Goal: Task Accomplishment & Management: Use online tool/utility

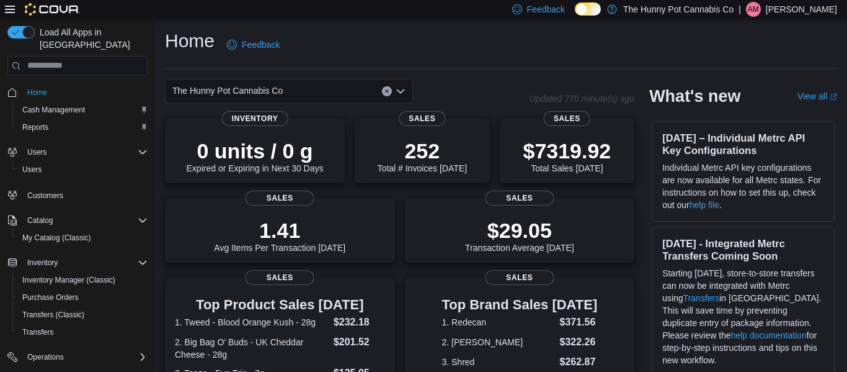
scroll to position [74, 0]
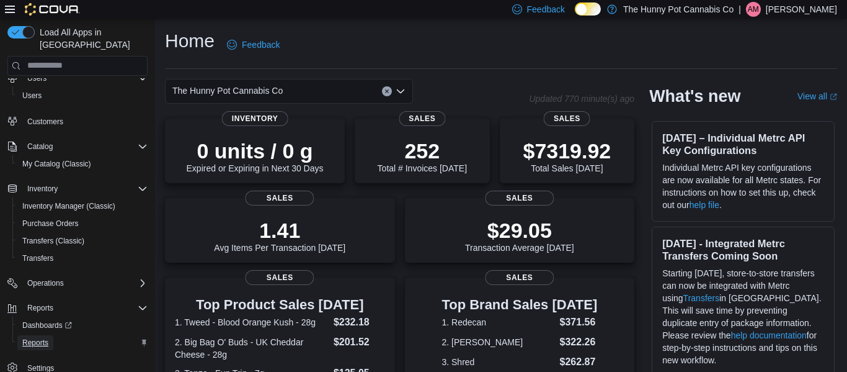
click at [38, 337] on span "Reports" at bounding box center [35, 342] width 26 height 10
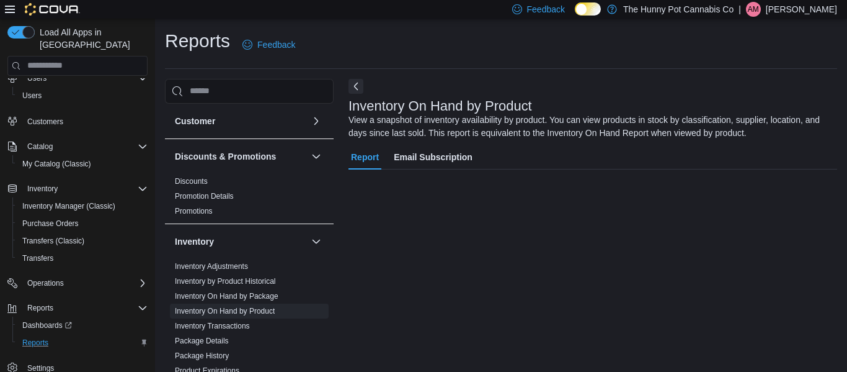
scroll to position [60, 0]
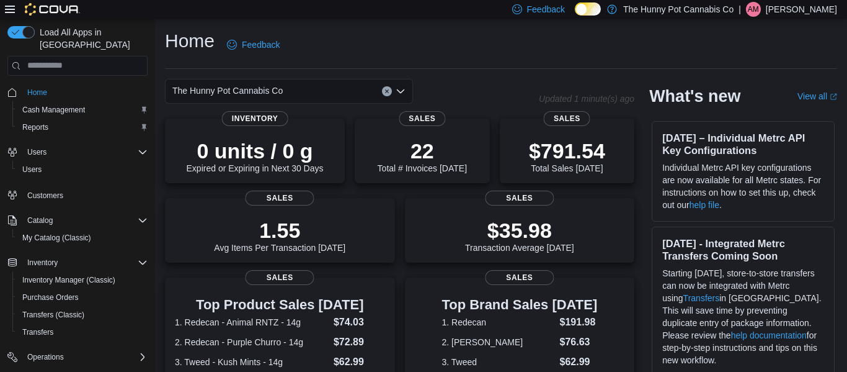
scroll to position [74, 0]
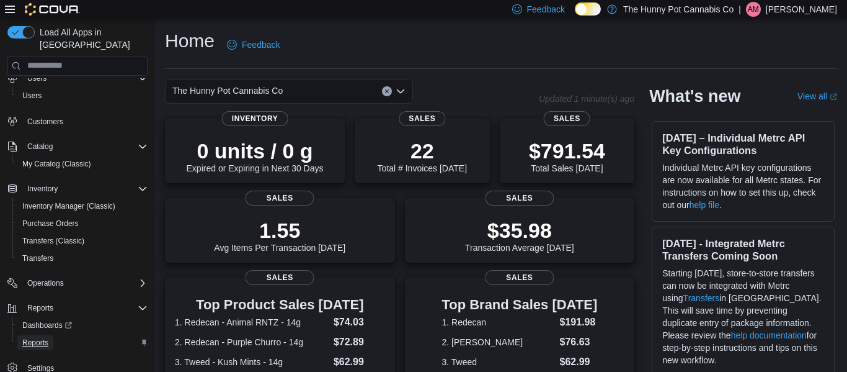
click at [32, 337] on span "Reports" at bounding box center [35, 342] width 26 height 10
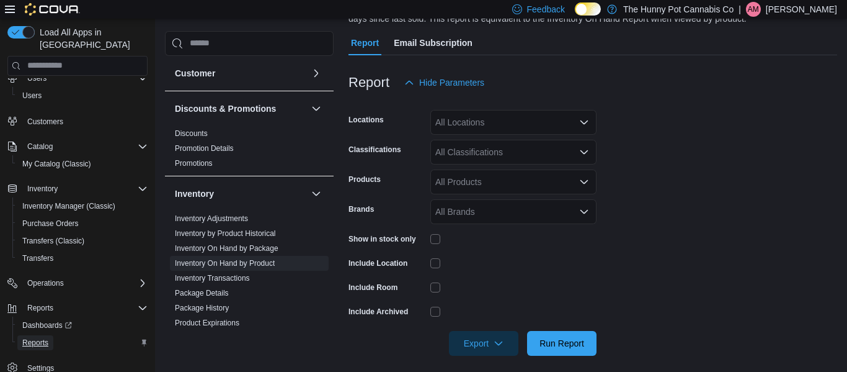
scroll to position [123, 0]
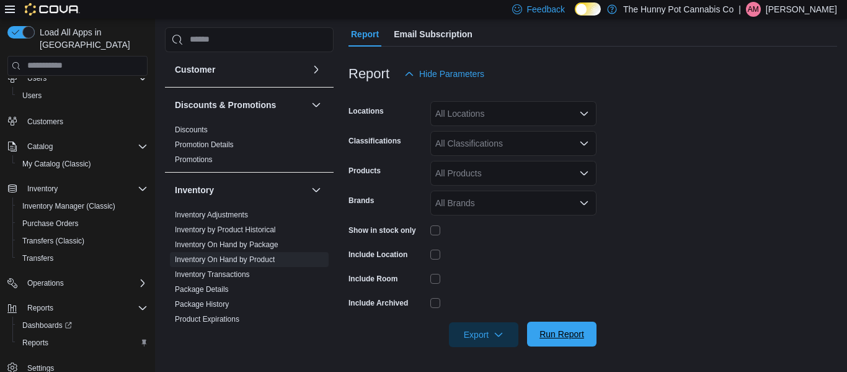
click at [573, 333] on span "Run Report" at bounding box center [562, 333] width 45 height 12
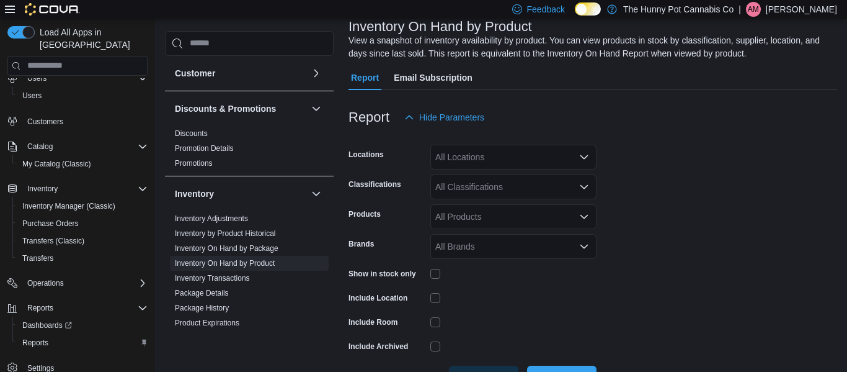
scroll to position [69, 0]
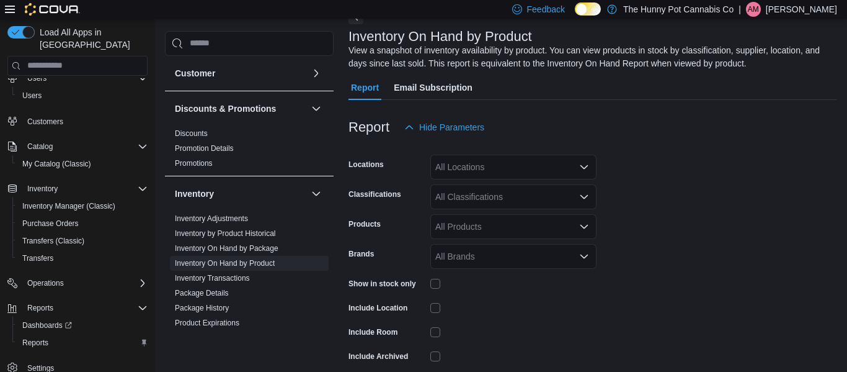
click at [488, 169] on div "All Locations" at bounding box center [513, 166] width 166 height 25
type input "***"
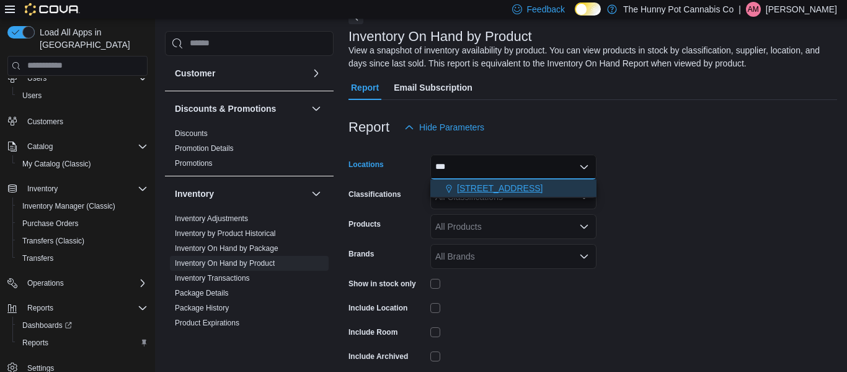
click at [483, 184] on span "328 Speedvale Ave E" at bounding box center [500, 188] width 86 height 12
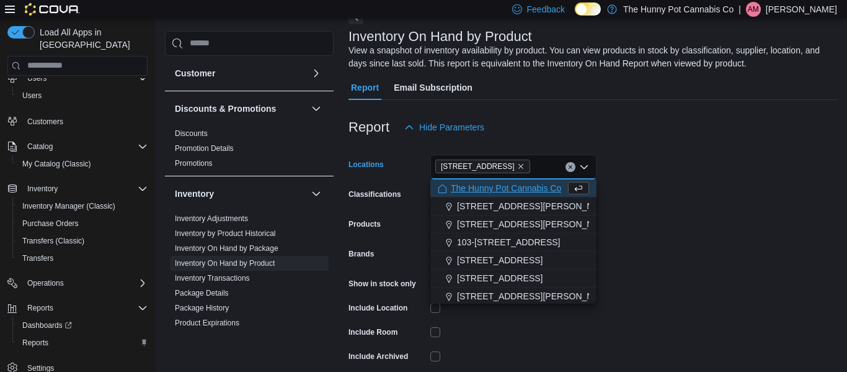
click at [705, 238] on form "Locations 328 Speedvale Ave E Combo box. Selected. 328 Speedvale Ave E. Press B…" at bounding box center [593, 270] width 489 height 260
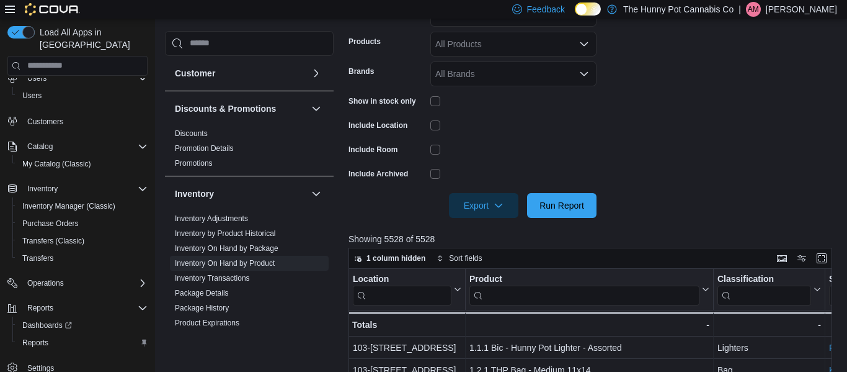
scroll to position [254, 0]
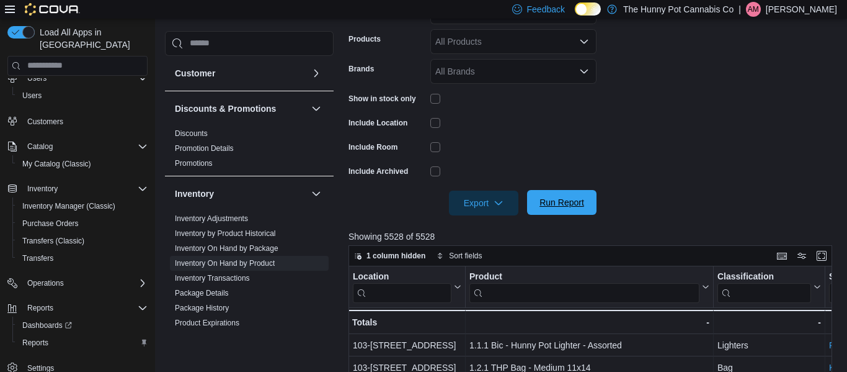
click at [561, 197] on span "Run Report" at bounding box center [562, 202] width 45 height 12
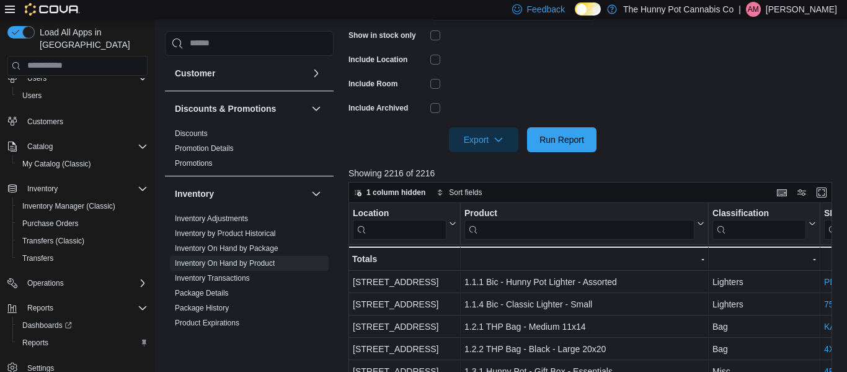
scroll to position [318, 0]
click at [488, 141] on span "Export" at bounding box center [483, 138] width 55 height 25
click at [488, 167] on span "Export to Excel" at bounding box center [486, 164] width 56 height 10
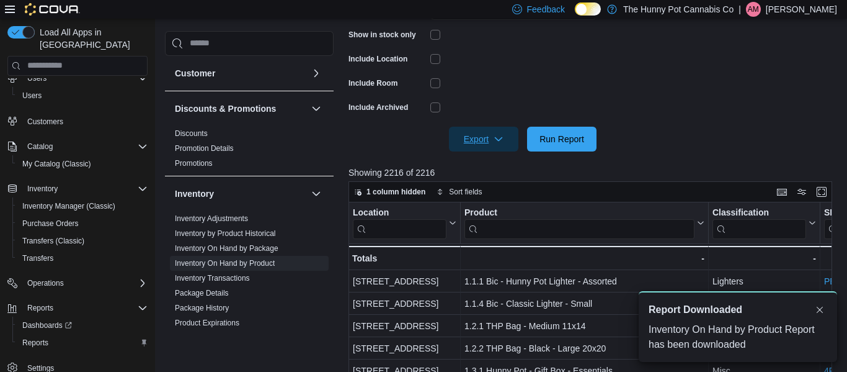
scroll to position [0, 0]
